Goal: Check status: Check status

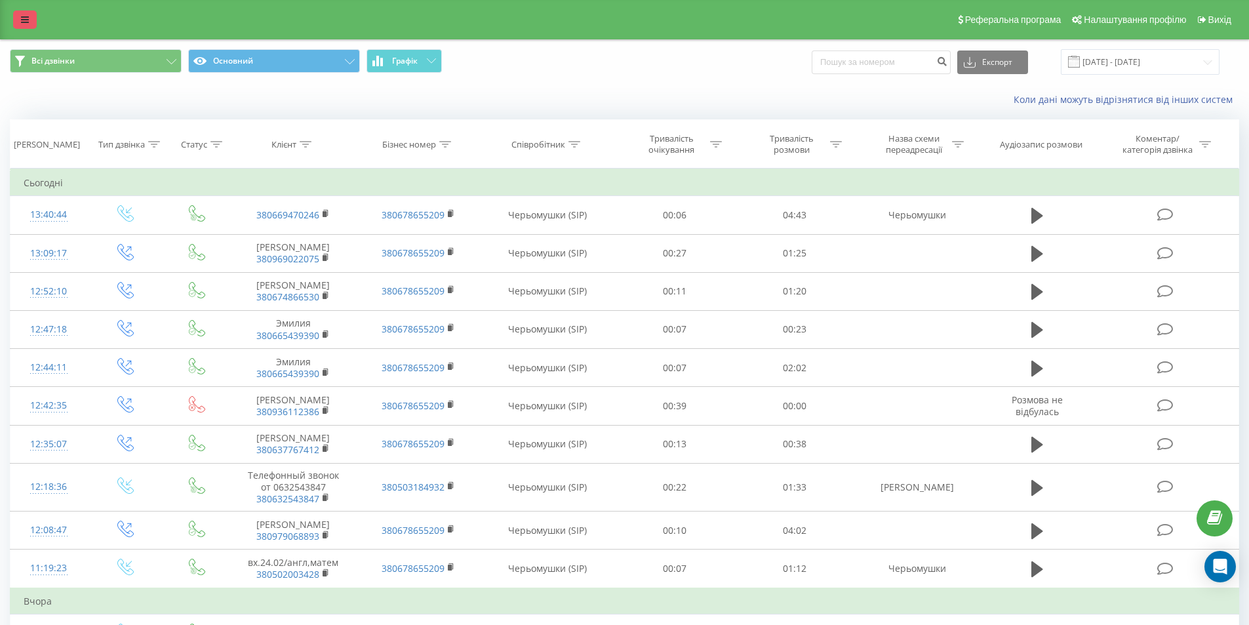
click at [20, 16] on link at bounding box center [25, 19] width 24 height 18
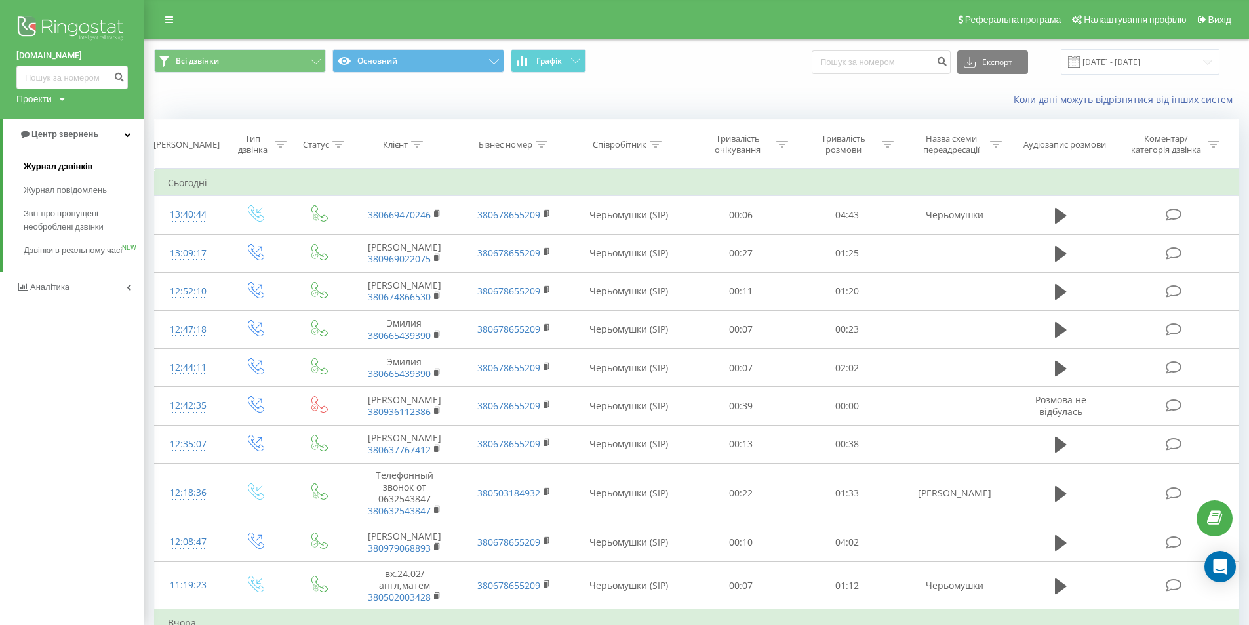
click at [77, 170] on span "Журнал дзвінків" at bounding box center [58, 166] width 69 height 13
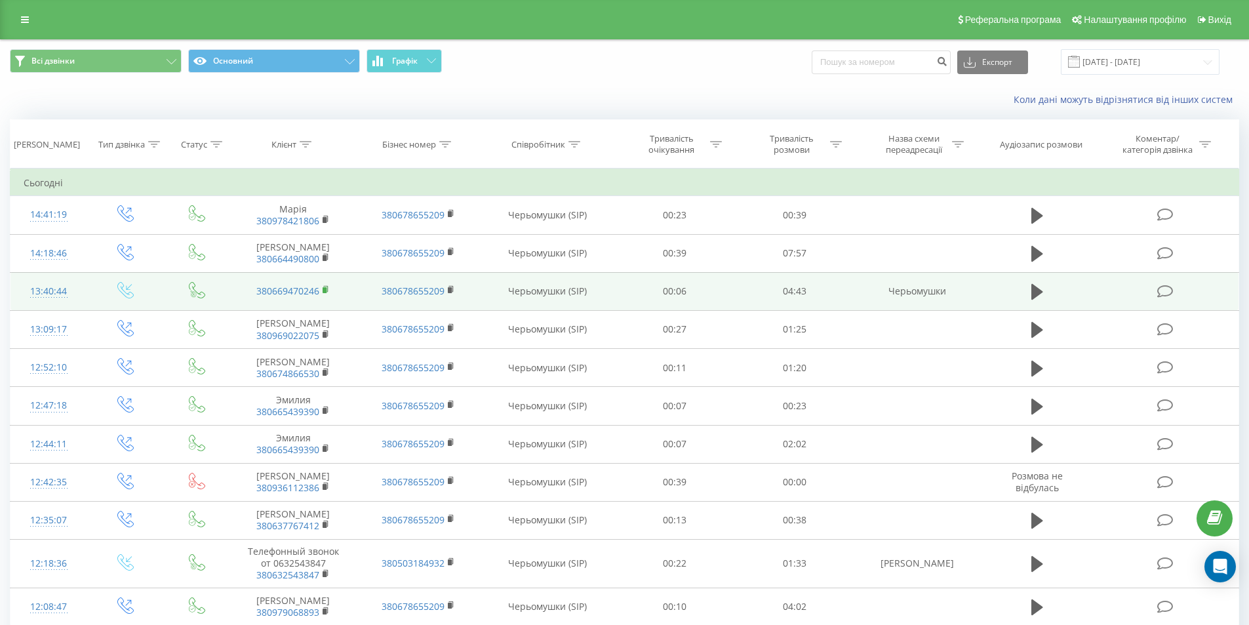
click at [323, 289] on rect at bounding box center [324, 290] width 4 height 6
